Goal: Check status: Check status

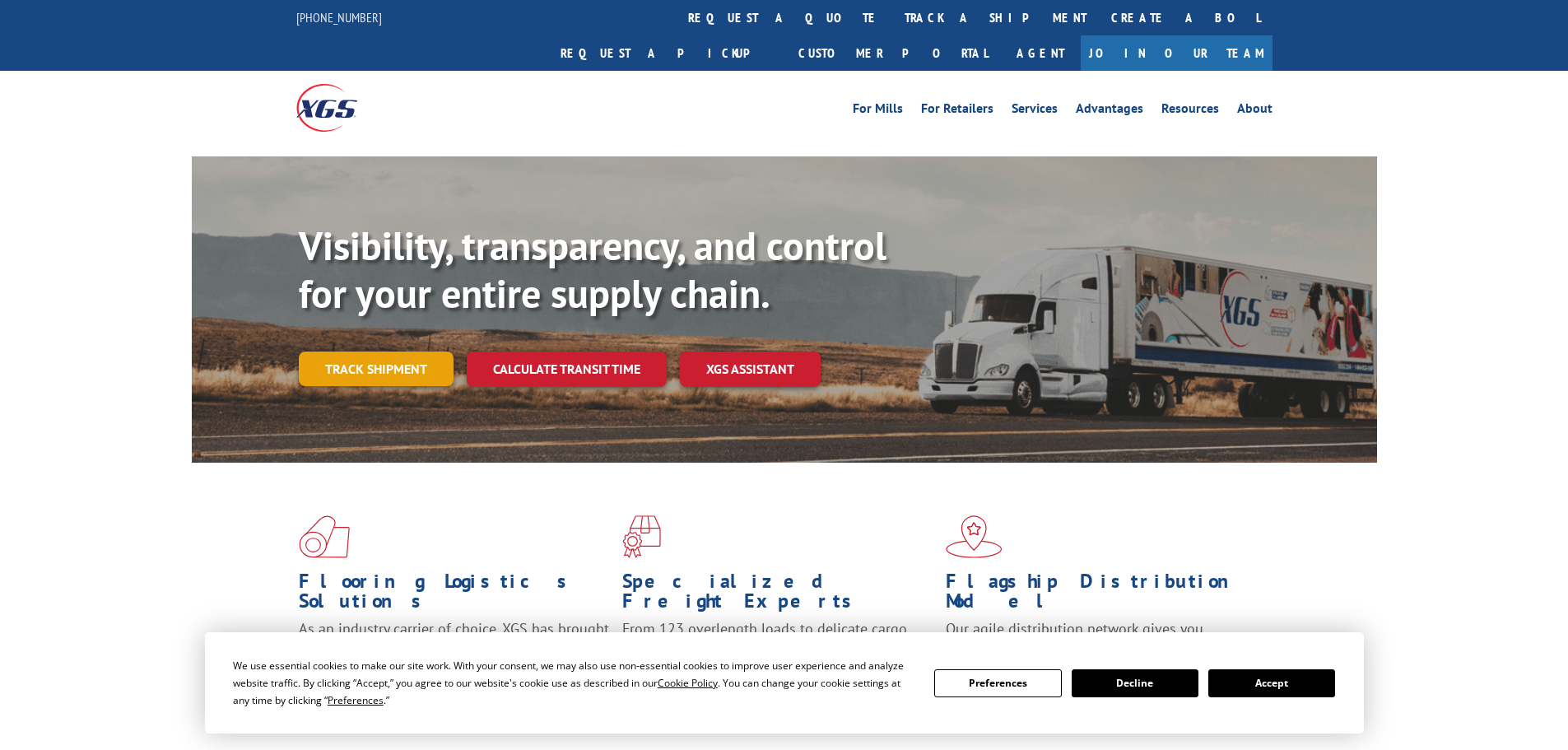
click at [415, 352] on link "Track shipment" at bounding box center [376, 369] width 155 height 35
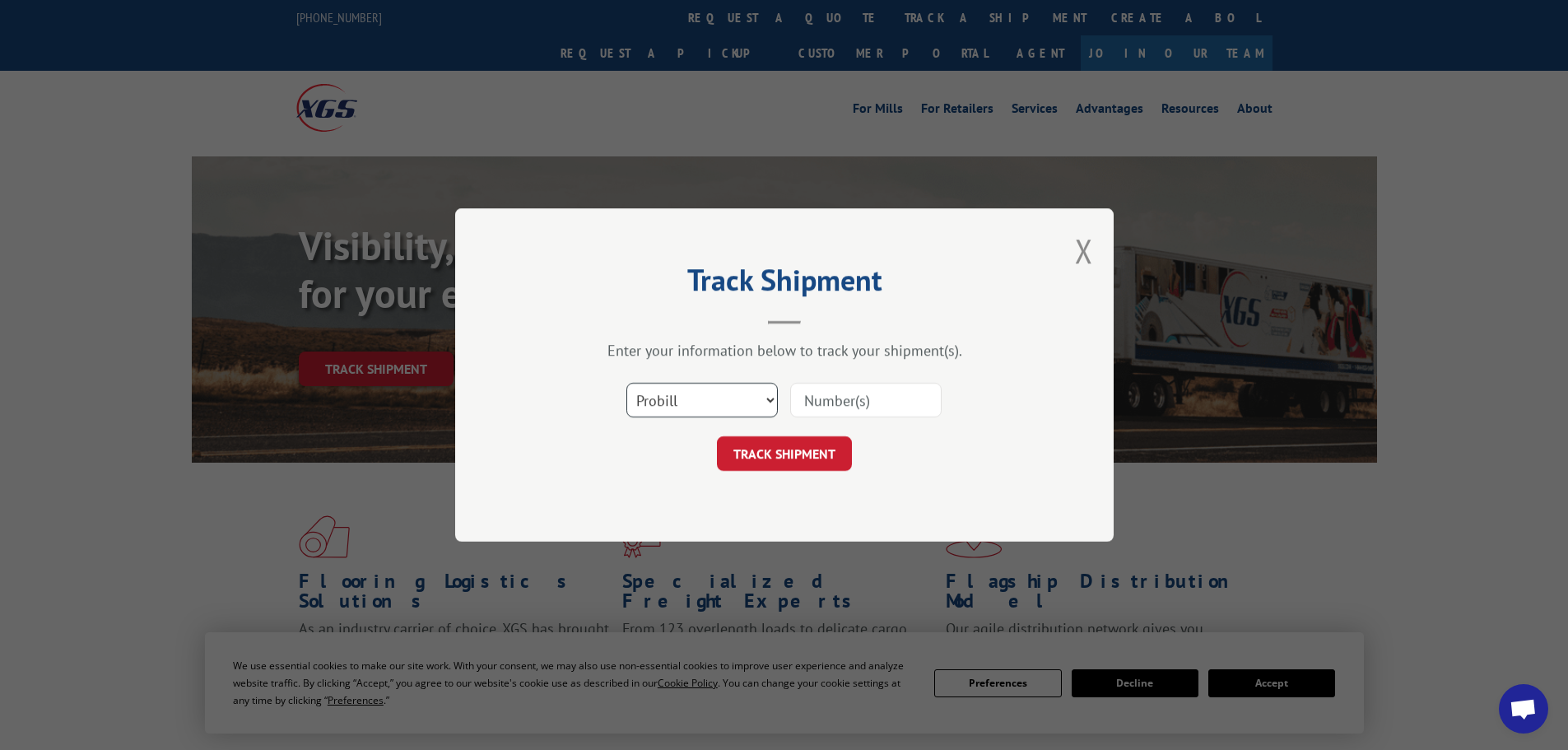
click at [724, 403] on select "Select category... Probill BOL PO" at bounding box center [702, 400] width 151 height 35
select select "bol"
click at [626, 383] on select "Select category... Probill BOL PO" at bounding box center [702, 400] width 151 height 35
click at [816, 395] on input at bounding box center [865, 400] width 151 height 35
paste input "5126315"
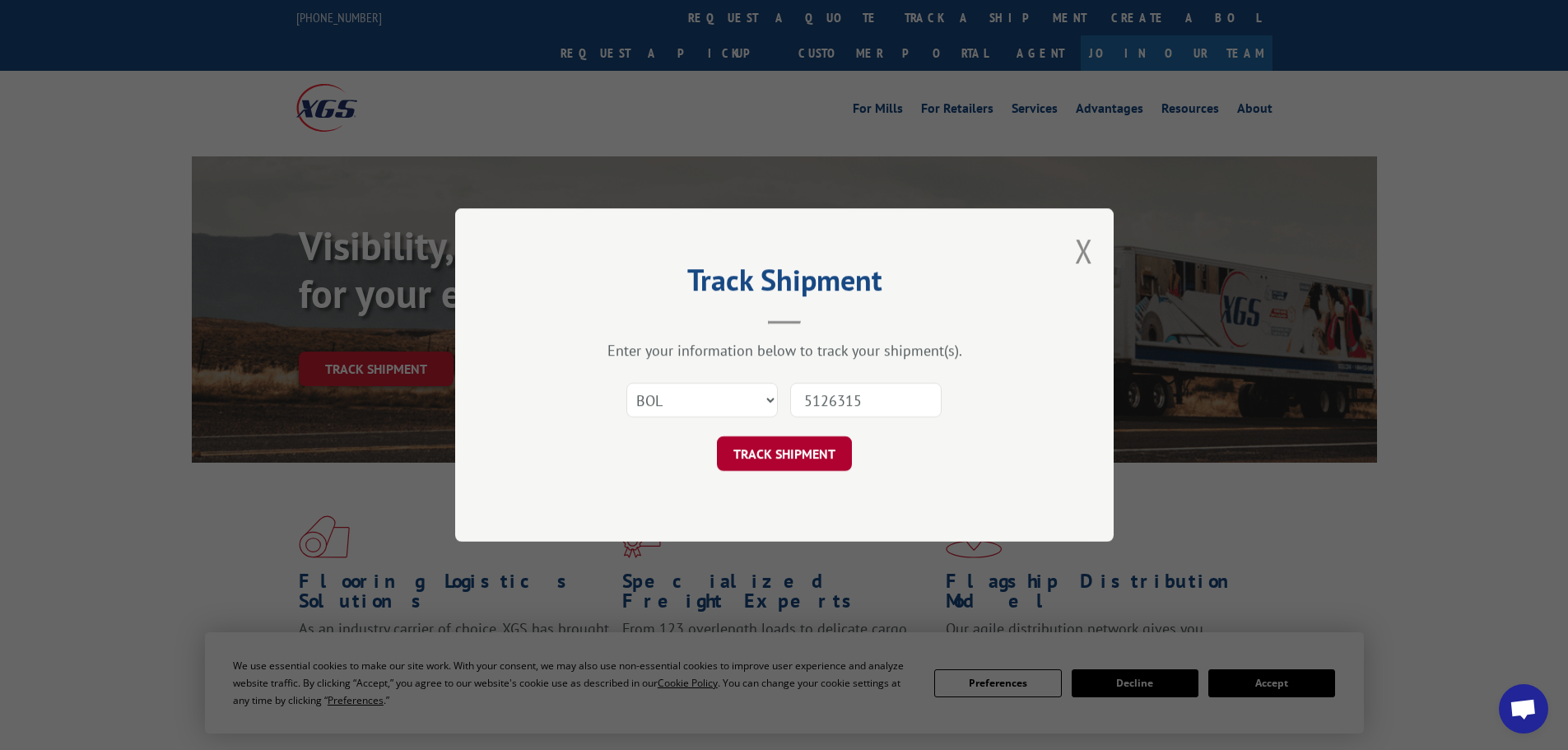
type input "5126315"
click at [773, 453] on button "TRACK SHIPMENT" at bounding box center [784, 454] width 135 height 35
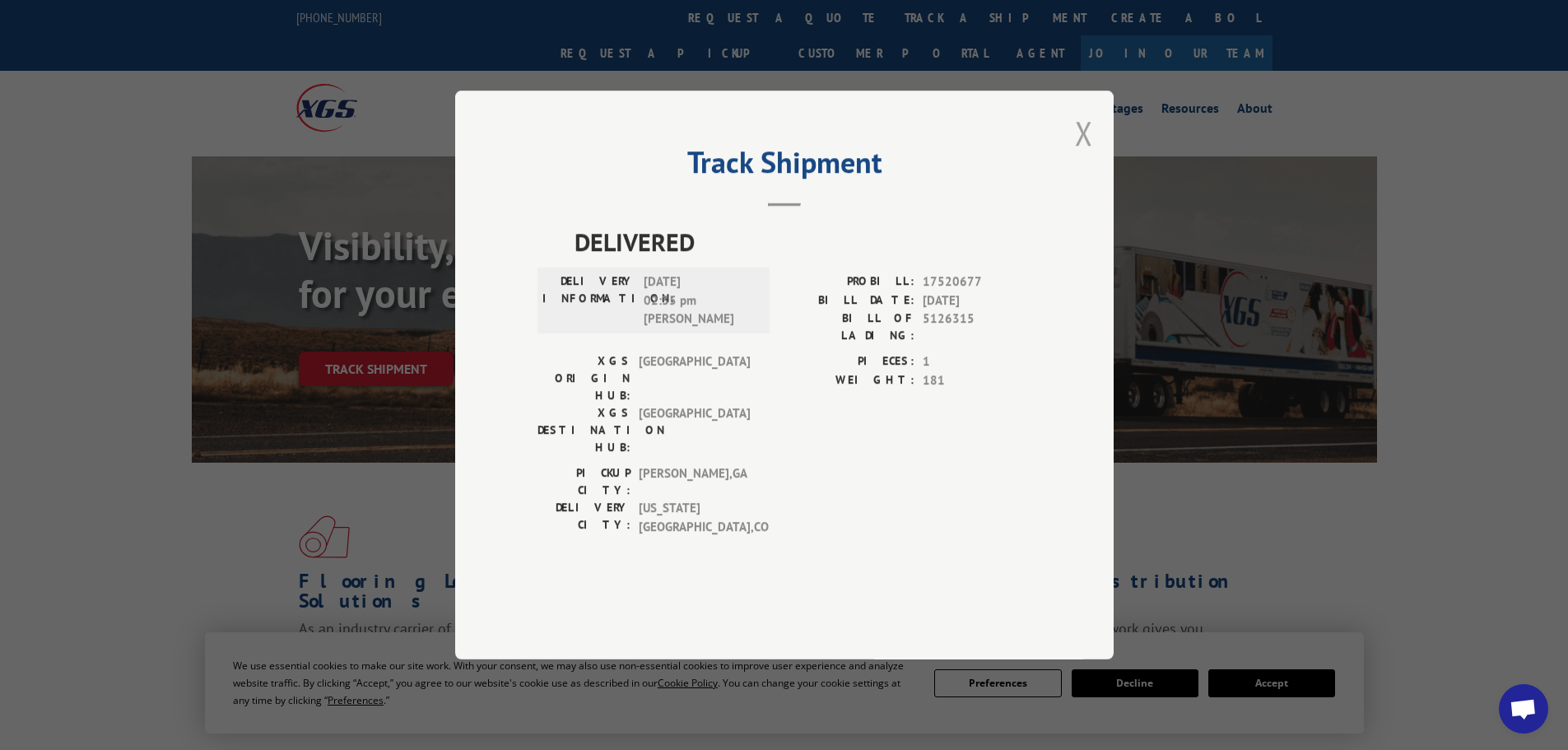
click at [1082, 155] on button "Close modal" at bounding box center [1084, 132] width 18 height 43
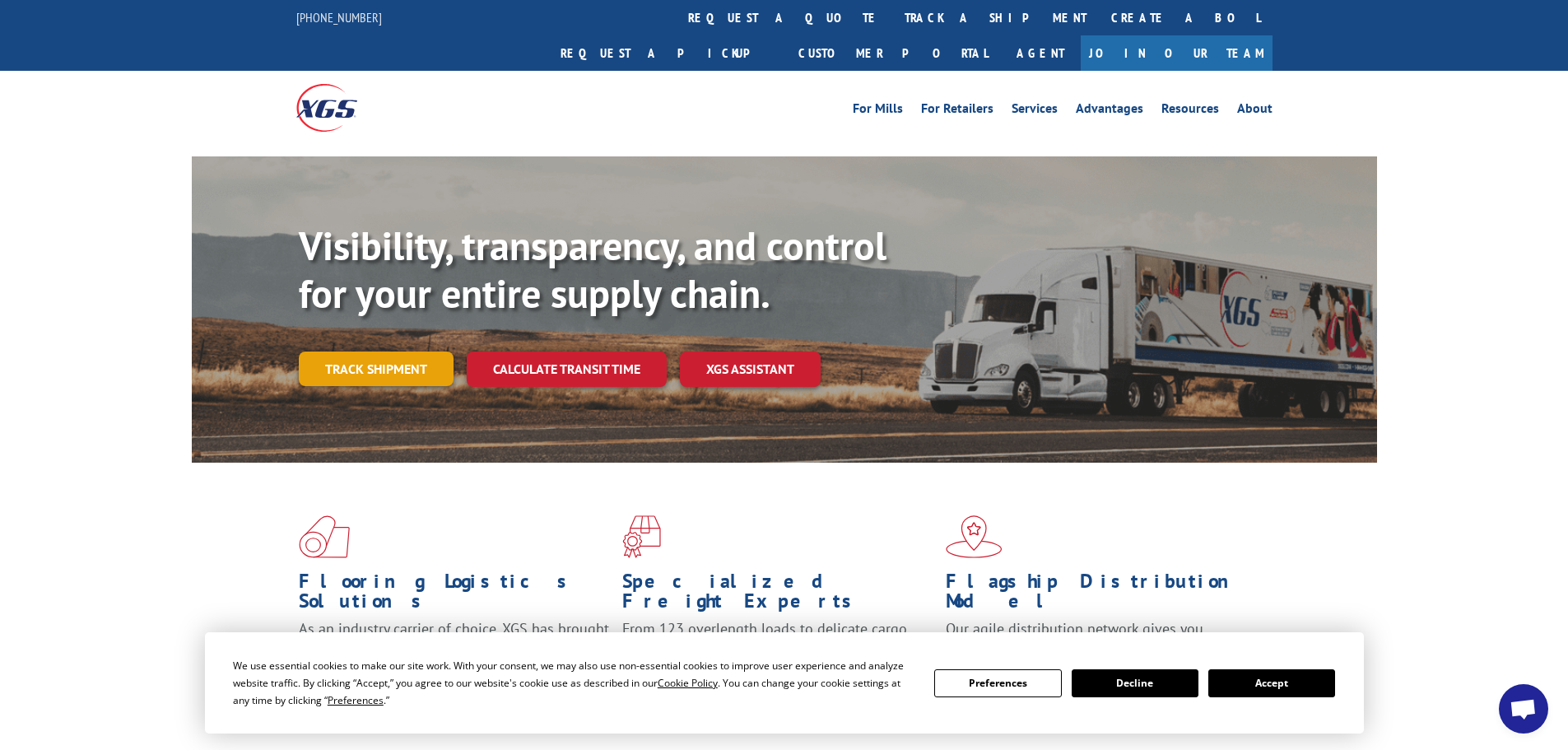
click at [365, 352] on link "Track shipment" at bounding box center [376, 369] width 155 height 35
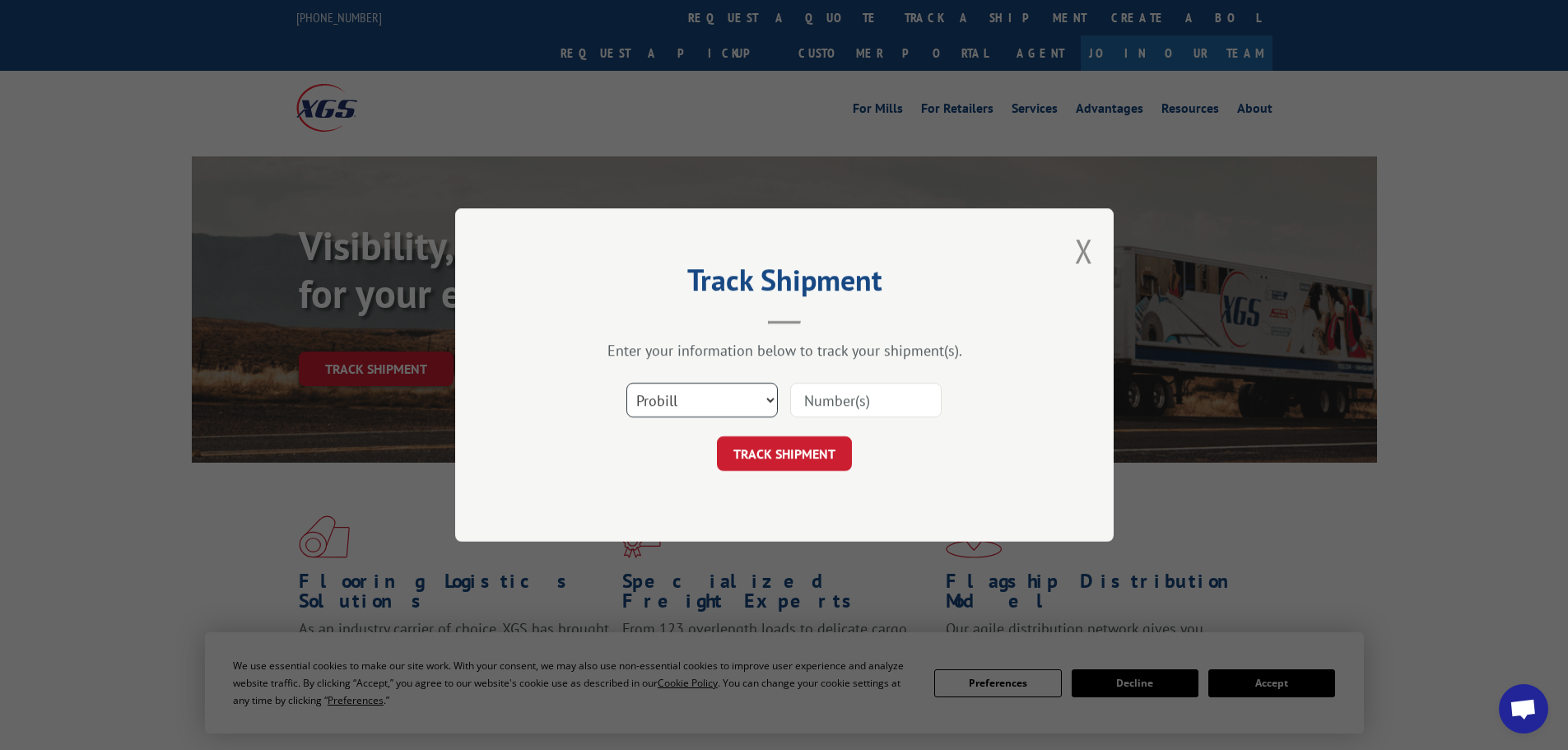
click at [671, 393] on select "Select category... Probill BOL PO" at bounding box center [702, 400] width 151 height 35
select select "bol"
click at [626, 383] on select "Select category... Probill BOL PO" at bounding box center [702, 400] width 151 height 35
click at [810, 400] on input at bounding box center [865, 400] width 151 height 35
paste input "5158087"
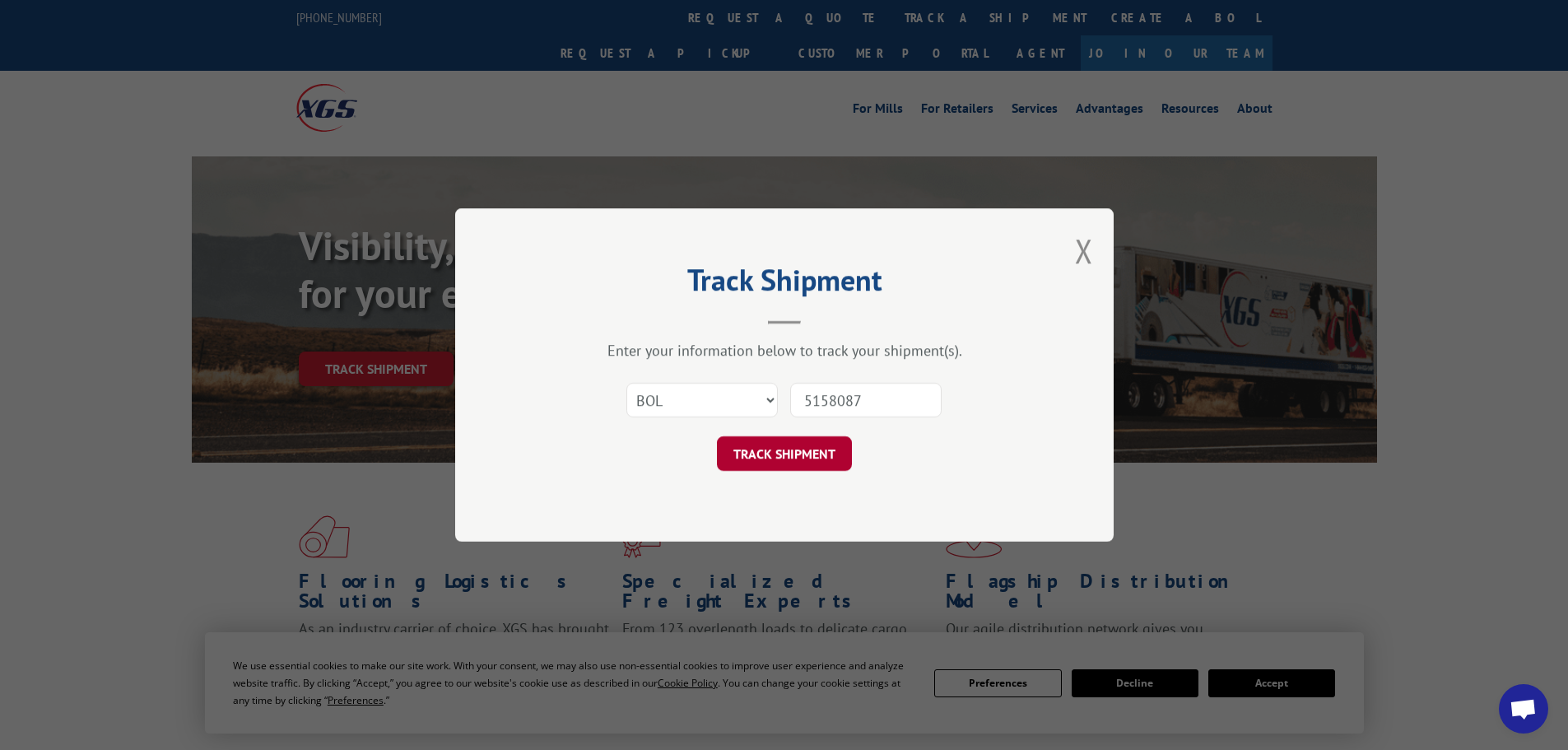
type input "5158087"
click at [798, 452] on button "TRACK SHIPMENT" at bounding box center [784, 454] width 135 height 35
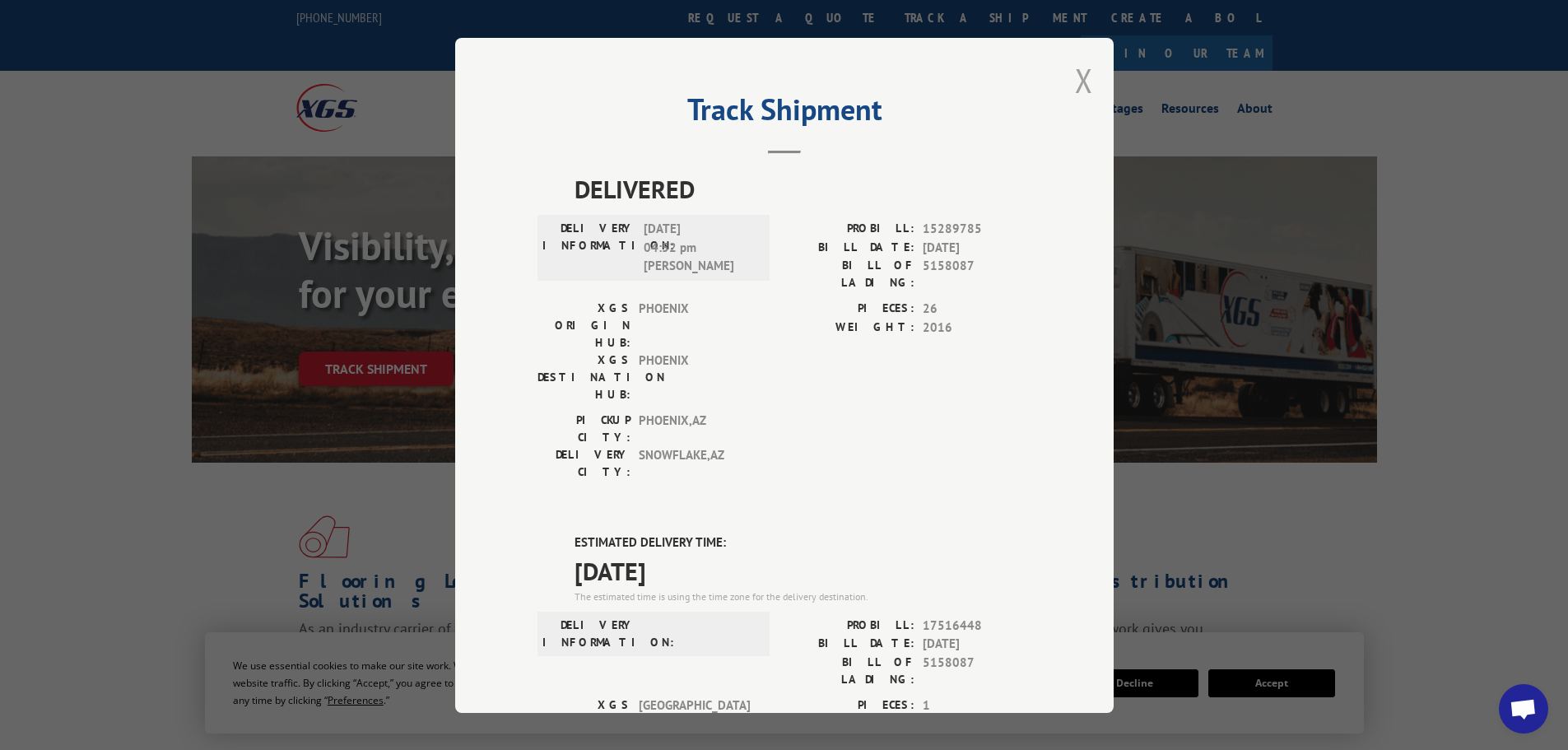
click at [1076, 81] on button "Close modal" at bounding box center [1084, 80] width 18 height 43
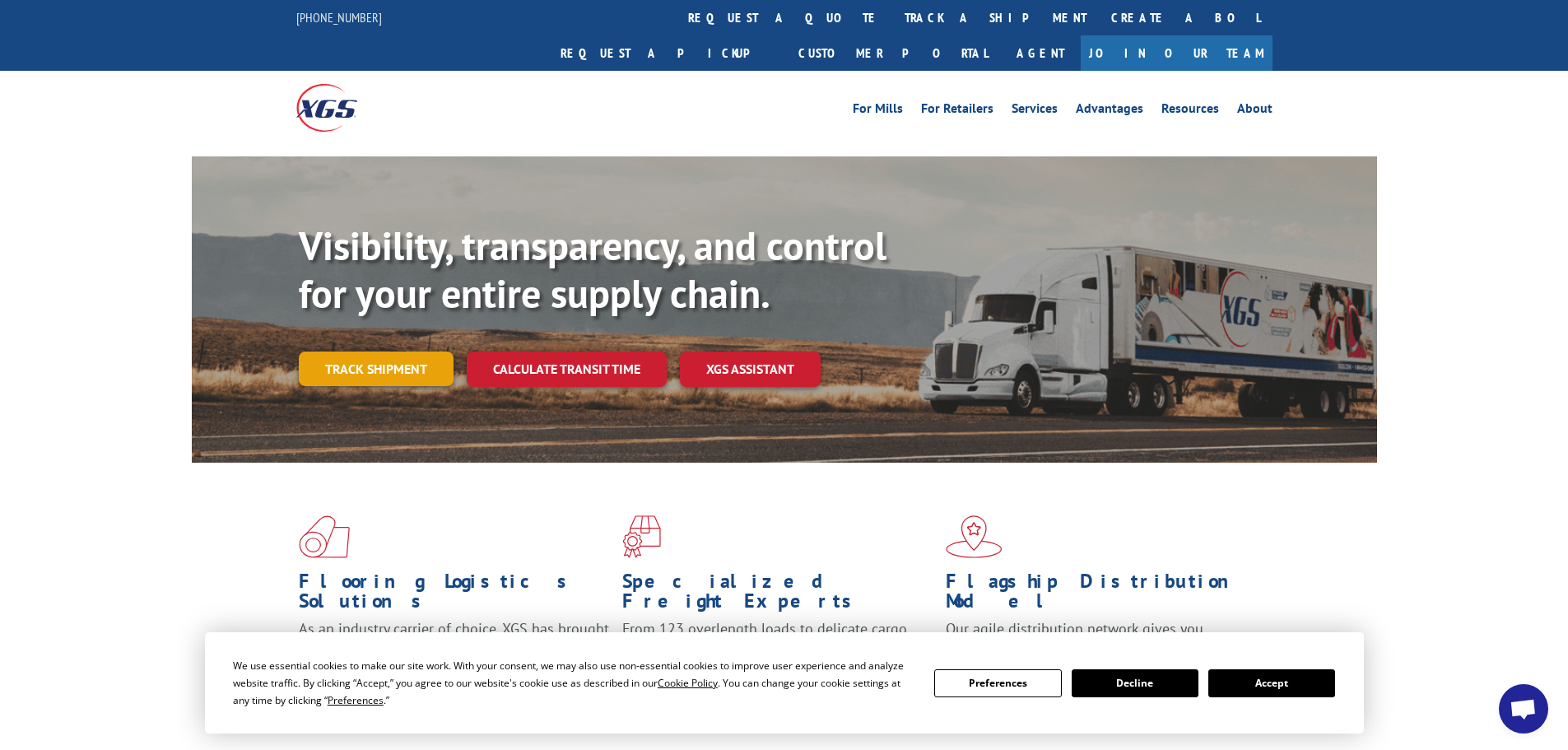
click at [392, 352] on link "Track shipment" at bounding box center [376, 369] width 155 height 35
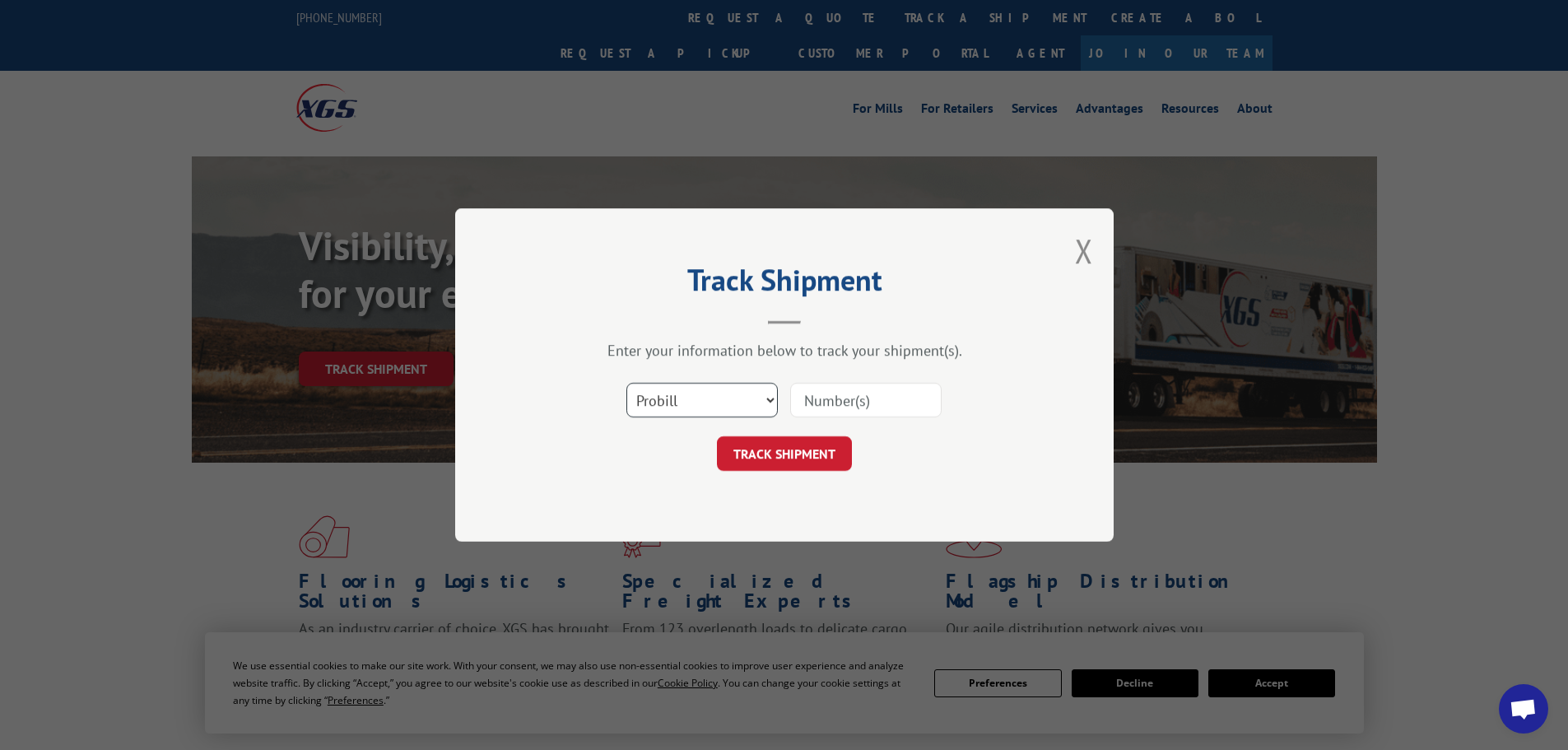
click at [717, 397] on select "Select category... Probill BOL PO" at bounding box center [702, 400] width 151 height 35
select select "bol"
click at [626, 383] on select "Select category... Probill BOL PO" at bounding box center [702, 400] width 151 height 35
click at [846, 403] on input at bounding box center [865, 400] width 151 height 35
paste input "6017610"
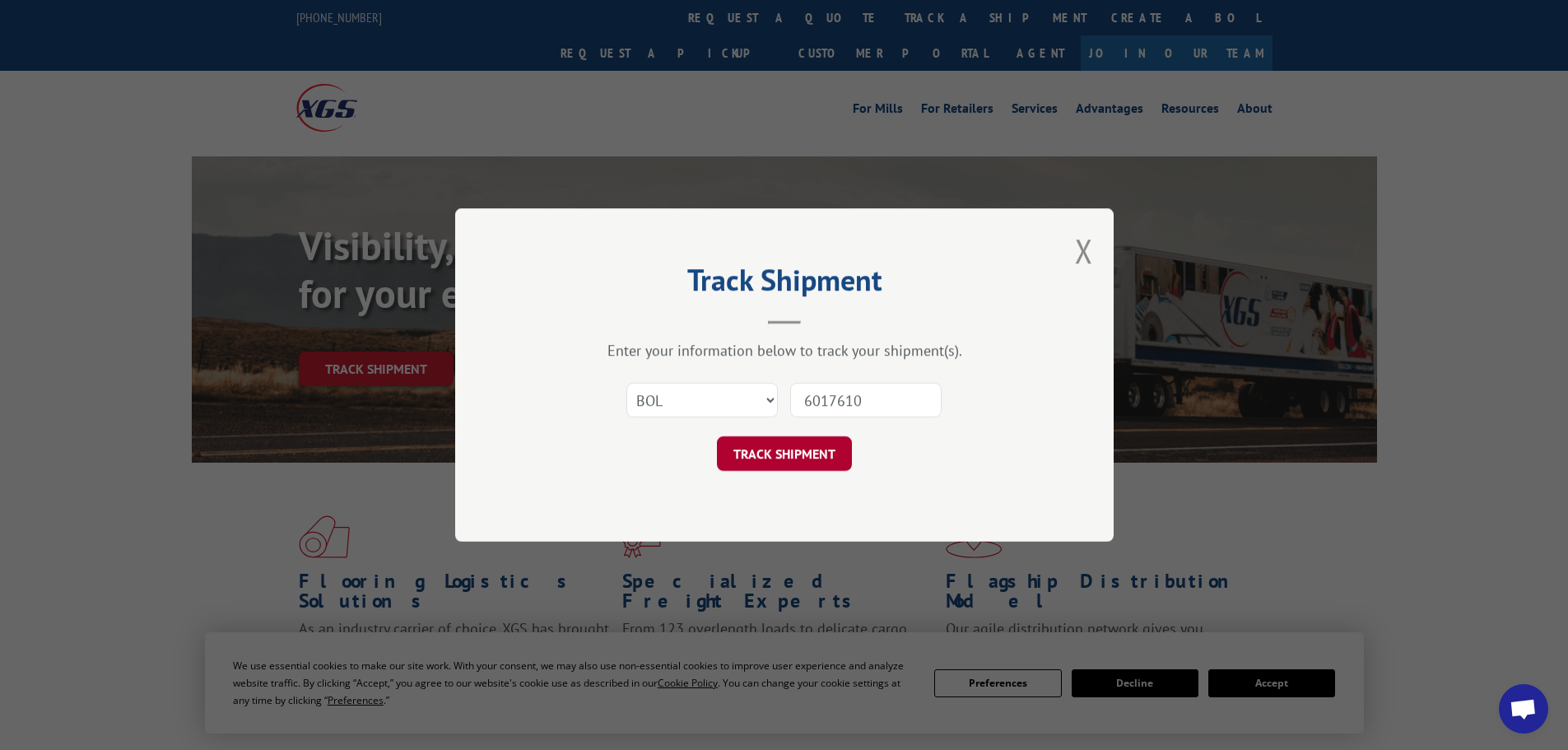
type input "6017610"
click at [778, 453] on button "TRACK SHIPMENT" at bounding box center [784, 454] width 135 height 35
